Goal: Find specific page/section: Find specific page/section

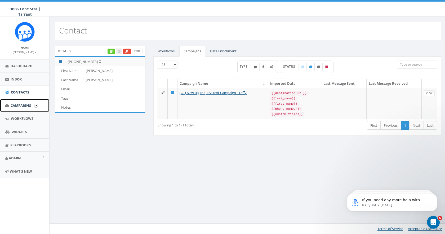
click at [25, 104] on span "Campaigns" at bounding box center [21, 105] width 20 height 5
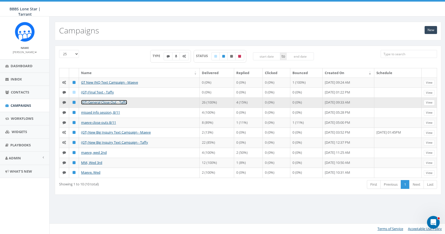
click at [99, 102] on link "(GT) General Close Out - Taffy" at bounding box center [104, 102] width 46 height 5
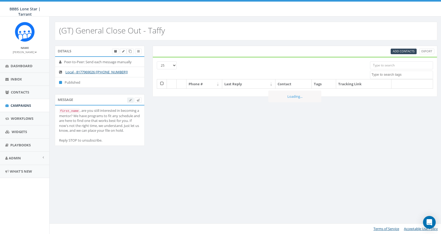
select select
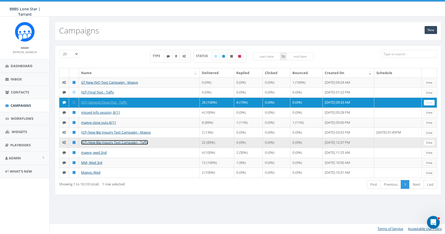
click at [97, 142] on link "(GT) New Big Inquiry Text Campaign - Taffy" at bounding box center [114, 142] width 67 height 5
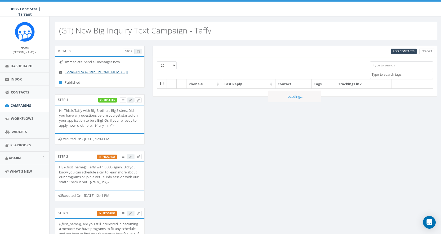
select select
